Goal: Information Seeking & Learning: Learn about a topic

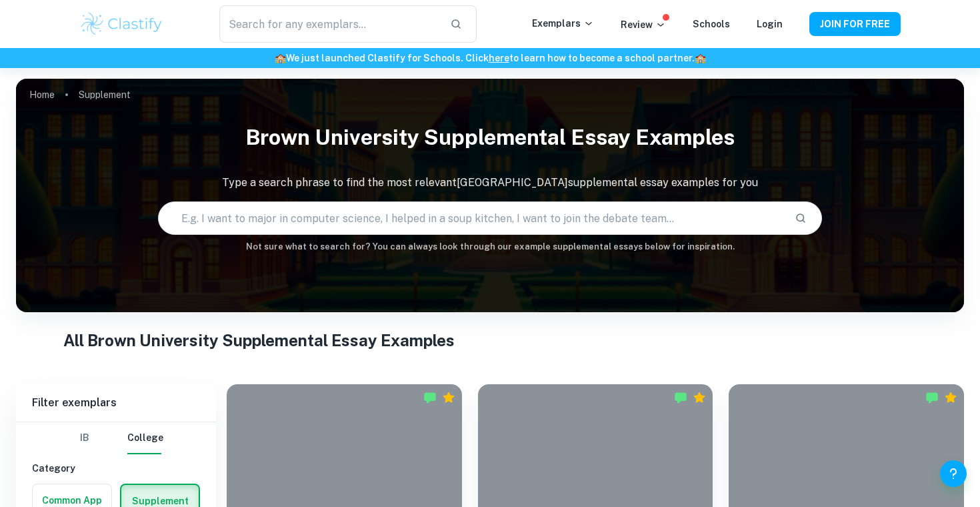
click at [321, 384] on div at bounding box center [344, 472] width 235 height 176
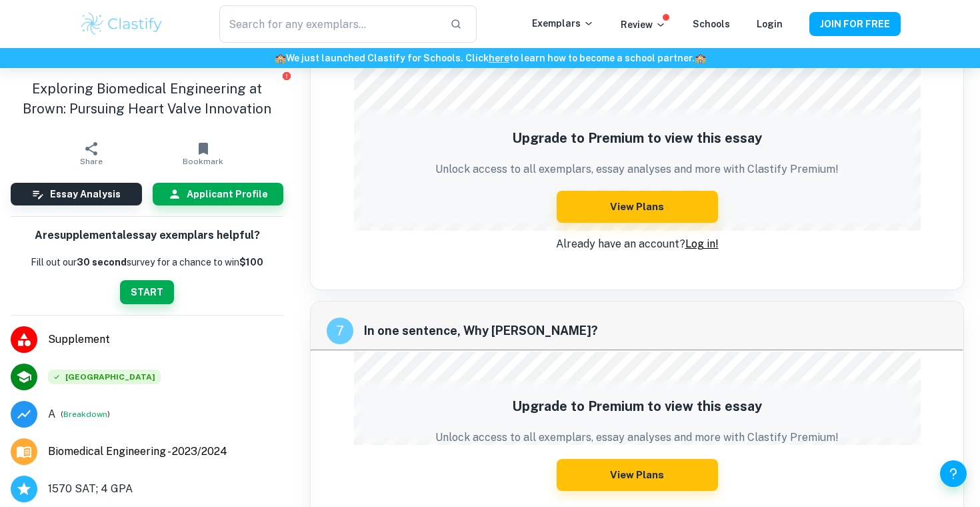
scroll to position [2476, 0]
